Goal: Obtain resource: Download file/media

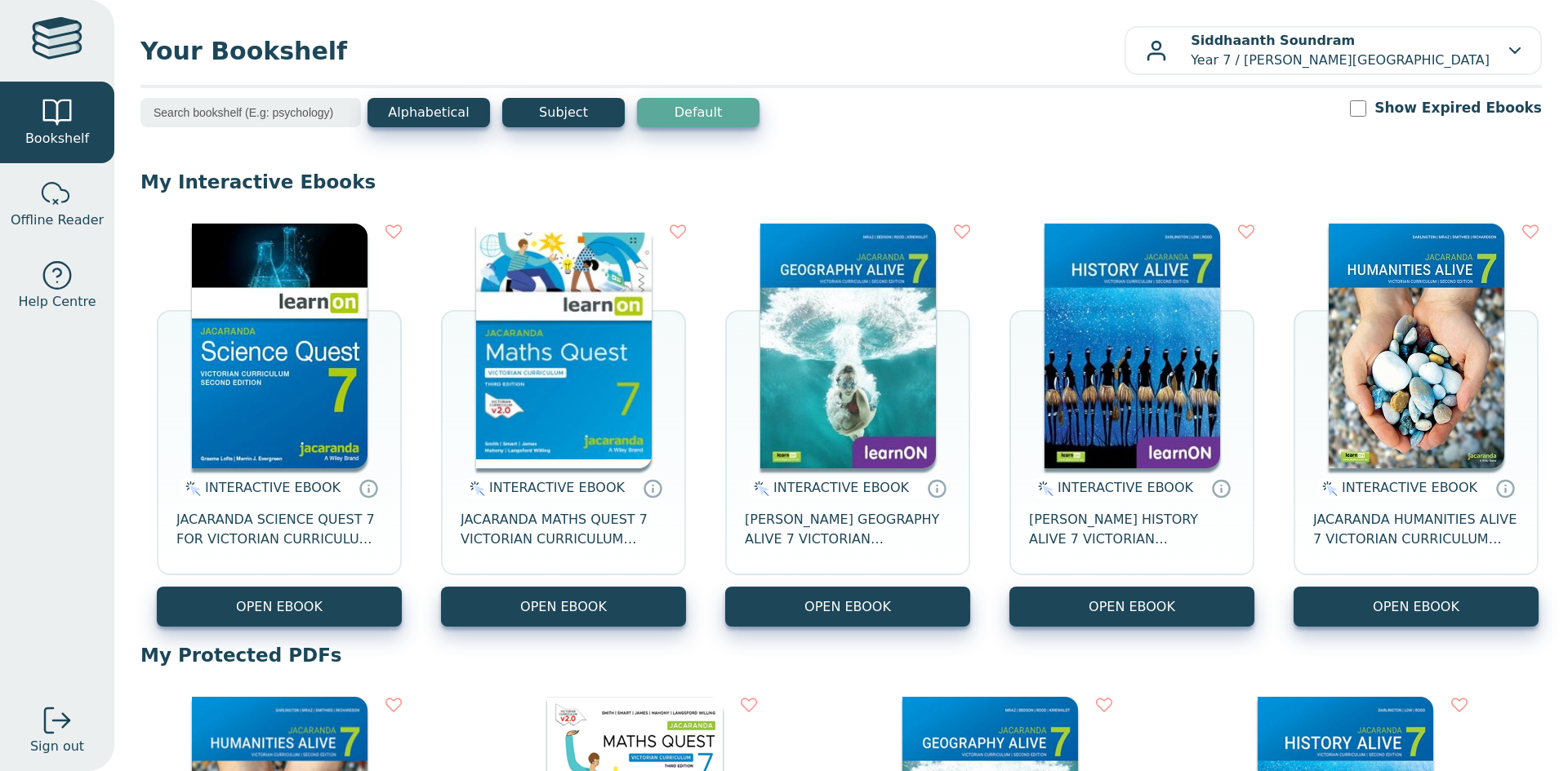
click at [355, 270] on img at bounding box center [279, 345] width 176 height 245
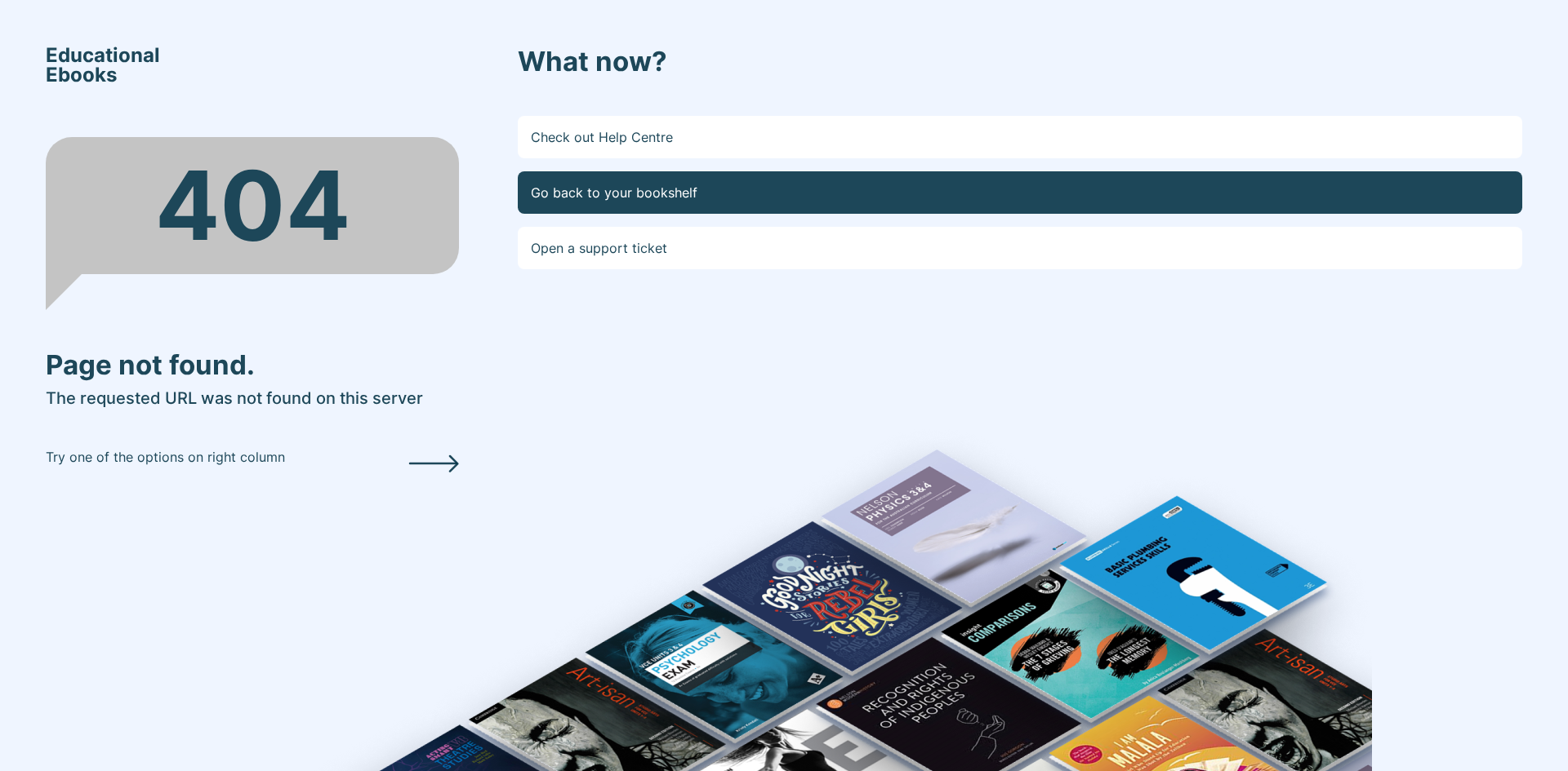
click at [682, 184] on link "Go back to your bookshelf" at bounding box center [1020, 192] width 1005 height 43
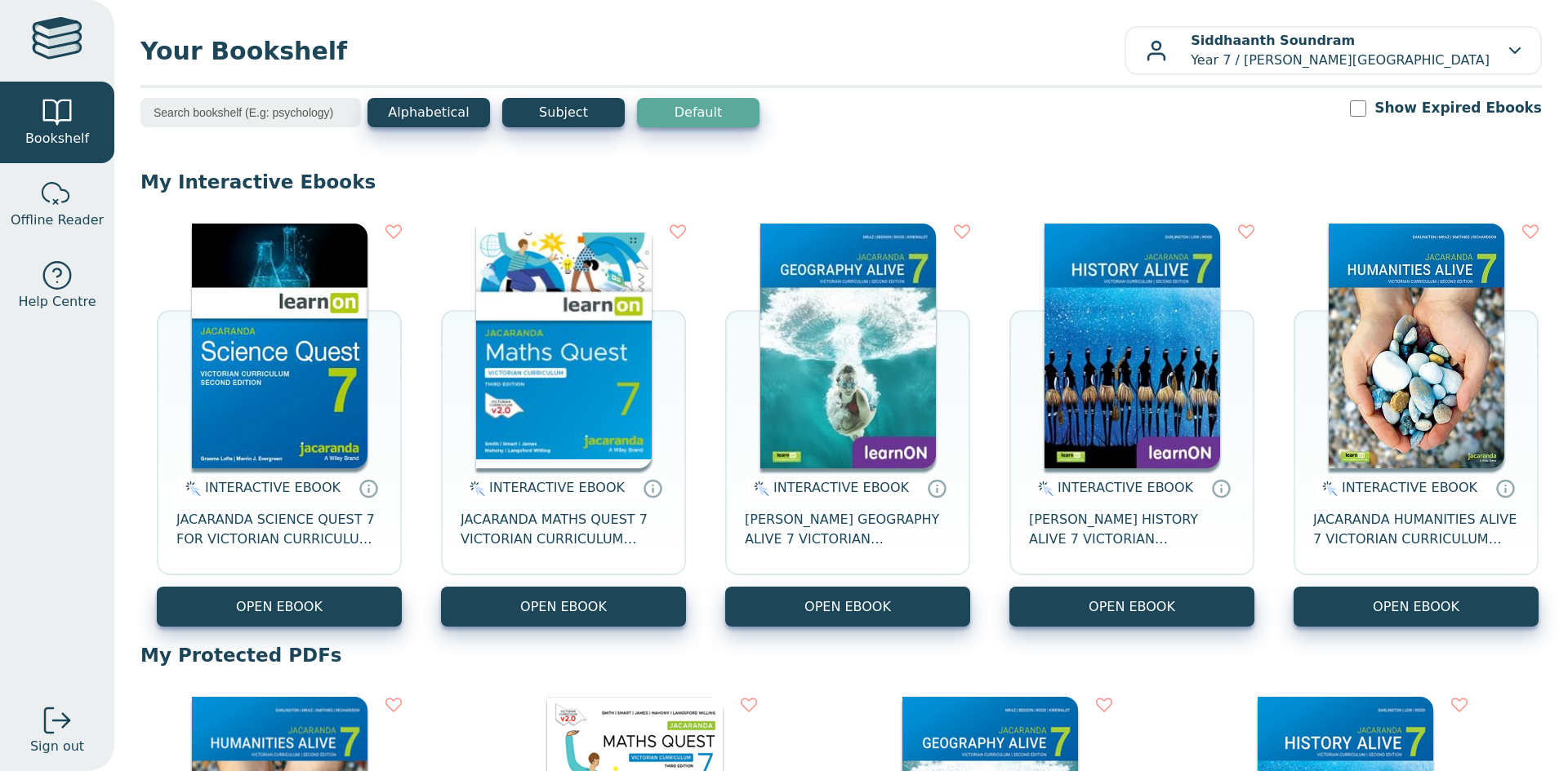
click at [285, 406] on img at bounding box center [279, 345] width 176 height 245
